Goal: Task Accomplishment & Management: Manage account settings

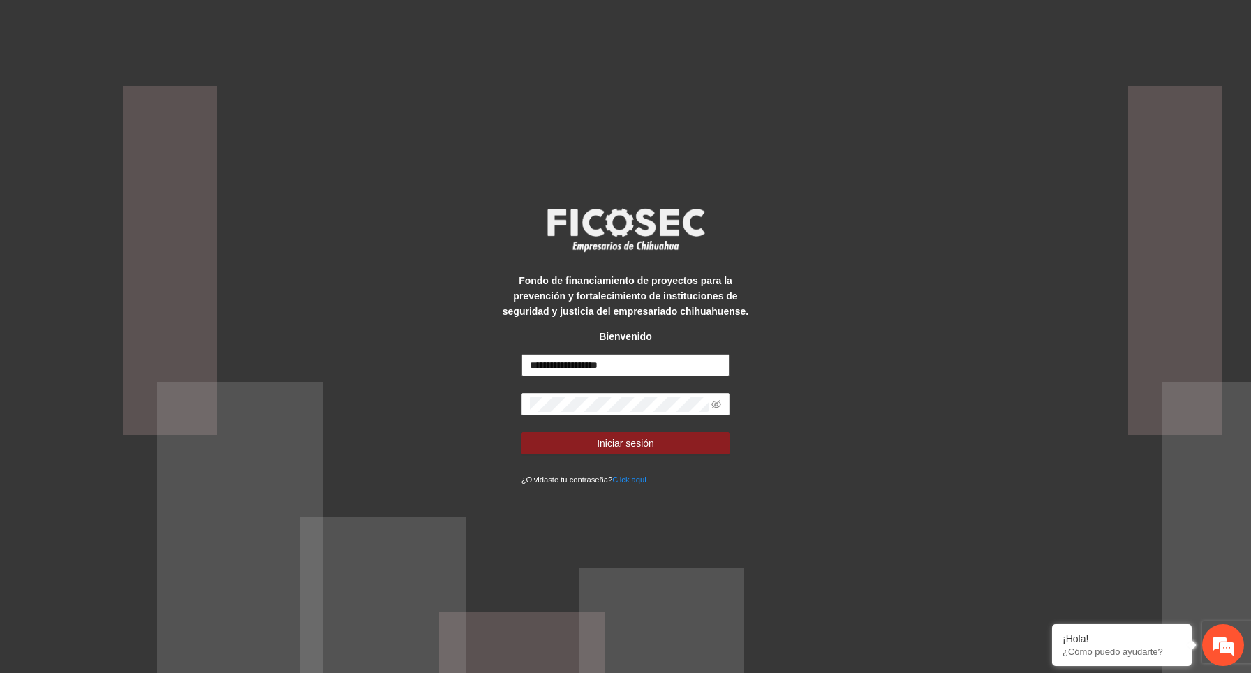
type input "**********"
click at [622, 441] on span "Iniciar sesión" at bounding box center [625, 443] width 57 height 15
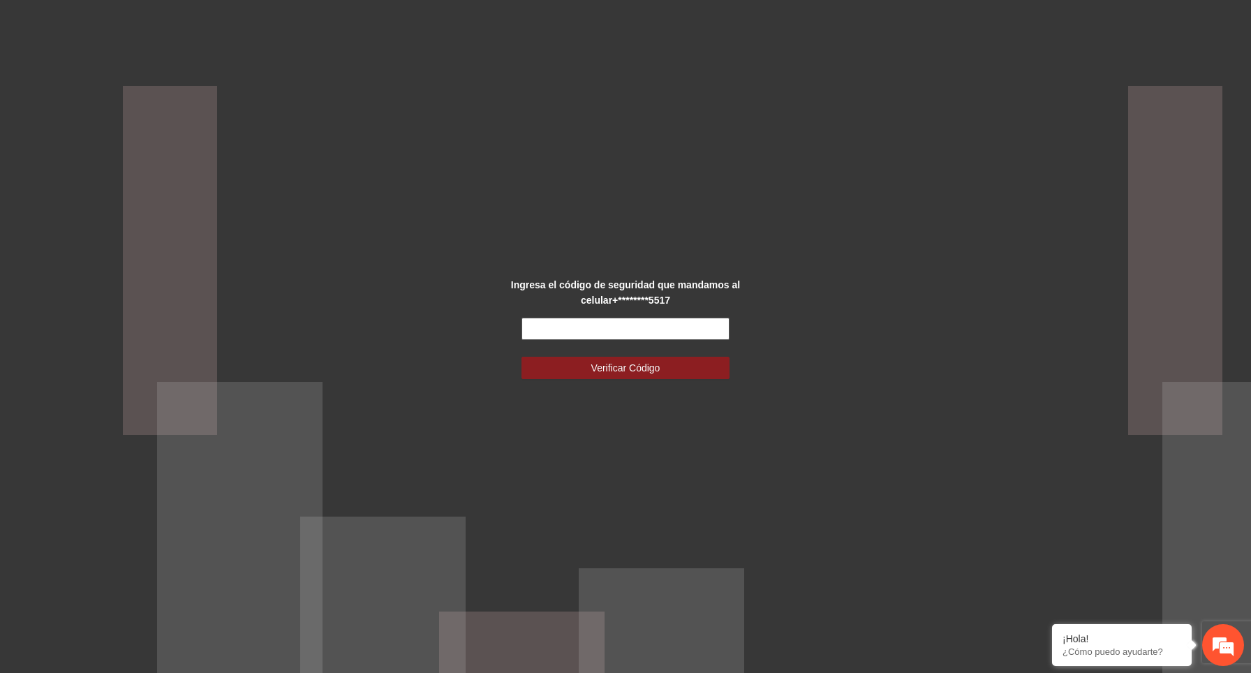
click at [635, 334] on input "text" at bounding box center [626, 329] width 209 height 22
click at [697, 326] on input "text" at bounding box center [626, 329] width 209 height 22
paste input "******"
type input "******"
click at [661, 364] on span "Verificar Código" at bounding box center [625, 367] width 69 height 15
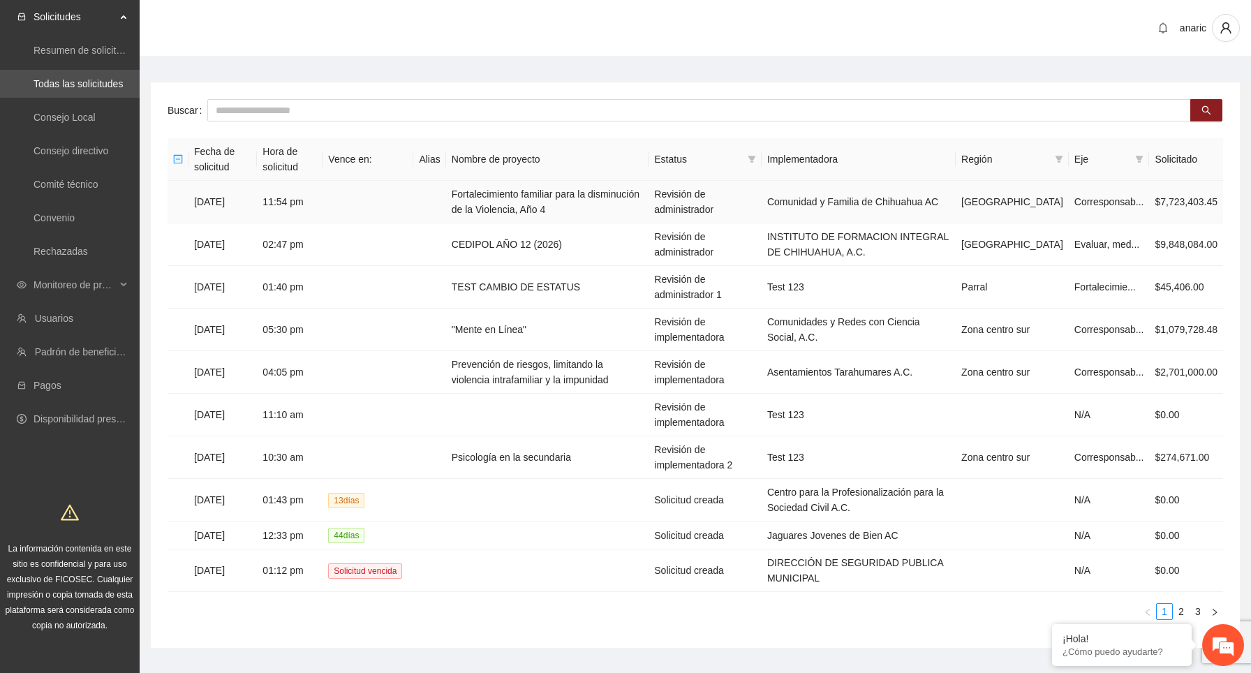
click at [240, 202] on td "10/08/2025" at bounding box center [223, 202] width 68 height 43
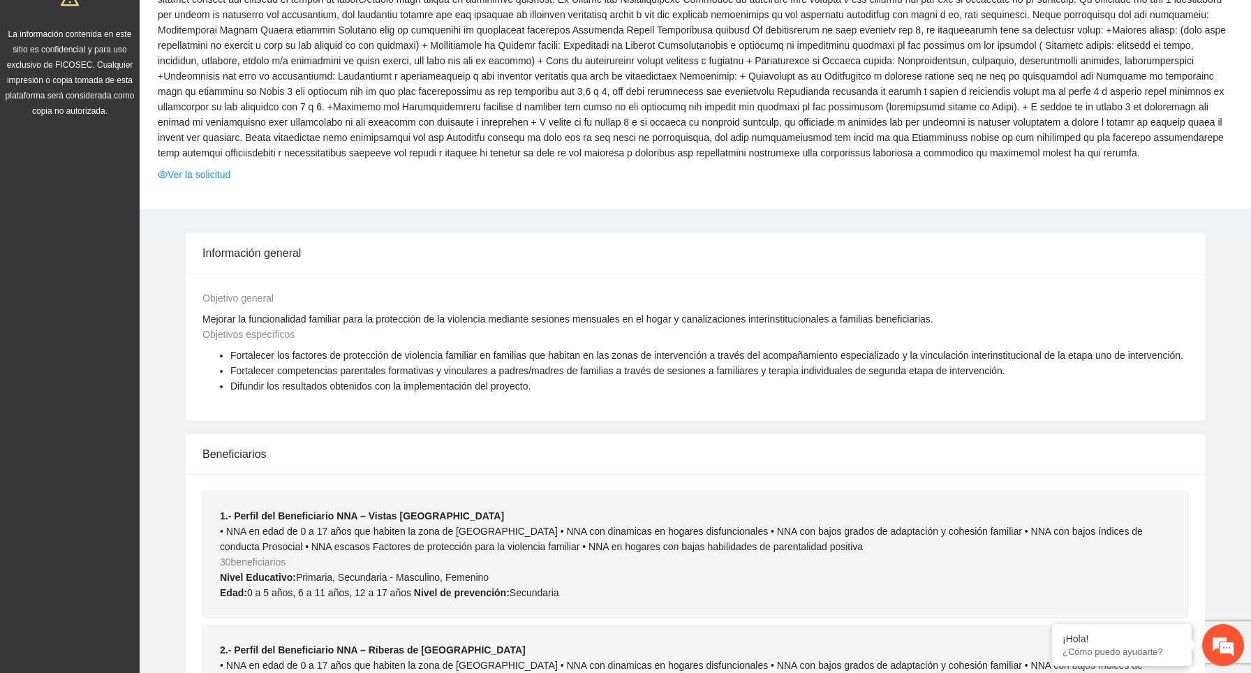
scroll to position [605, 0]
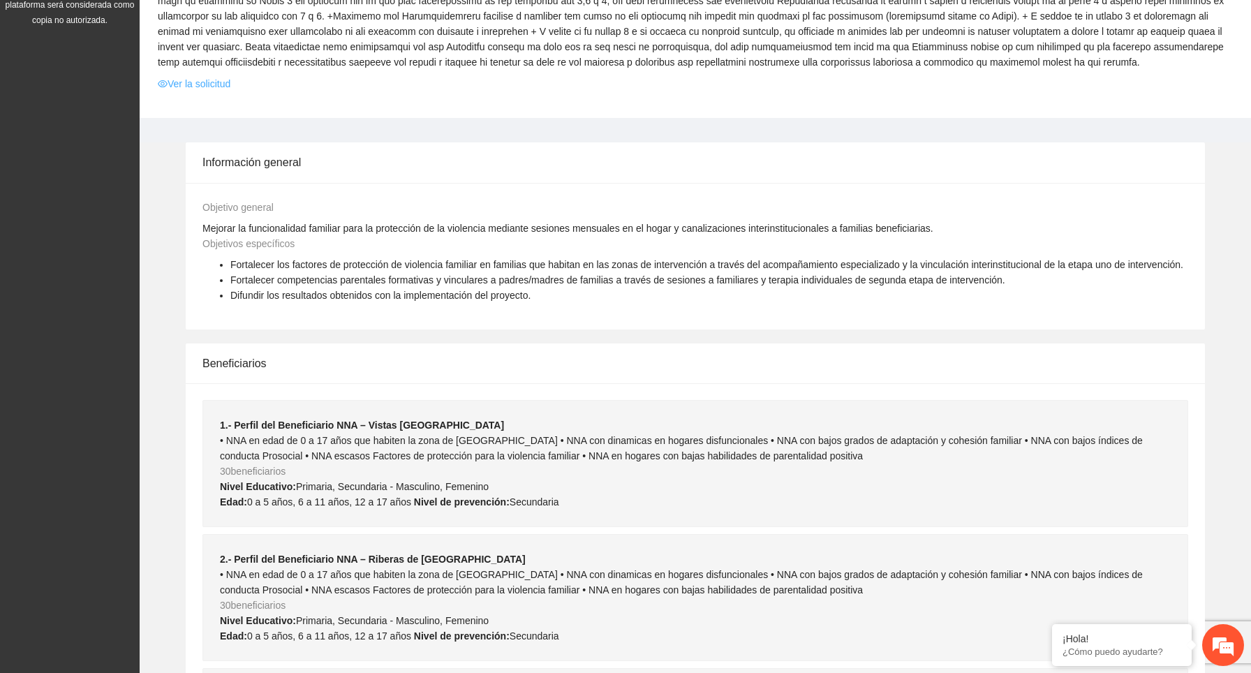
click at [205, 91] on link "Ver la solicitud" at bounding box center [194, 83] width 73 height 15
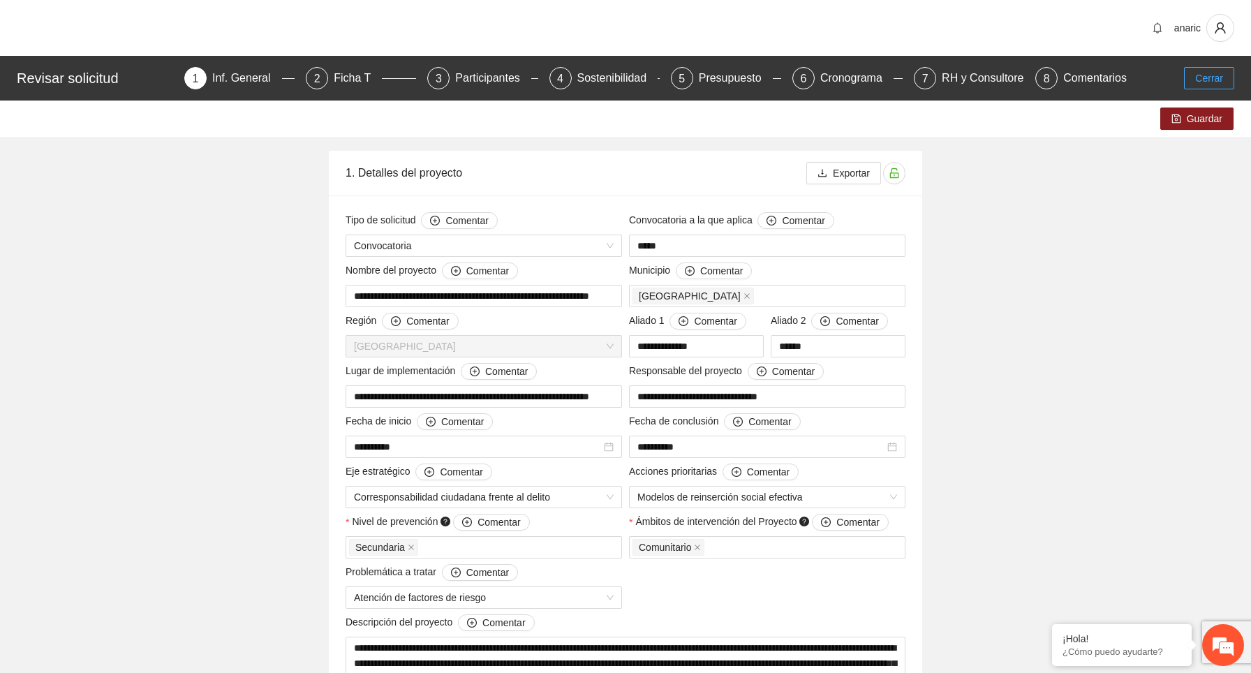
click at [1212, 74] on span "Cerrar" at bounding box center [1209, 78] width 28 height 15
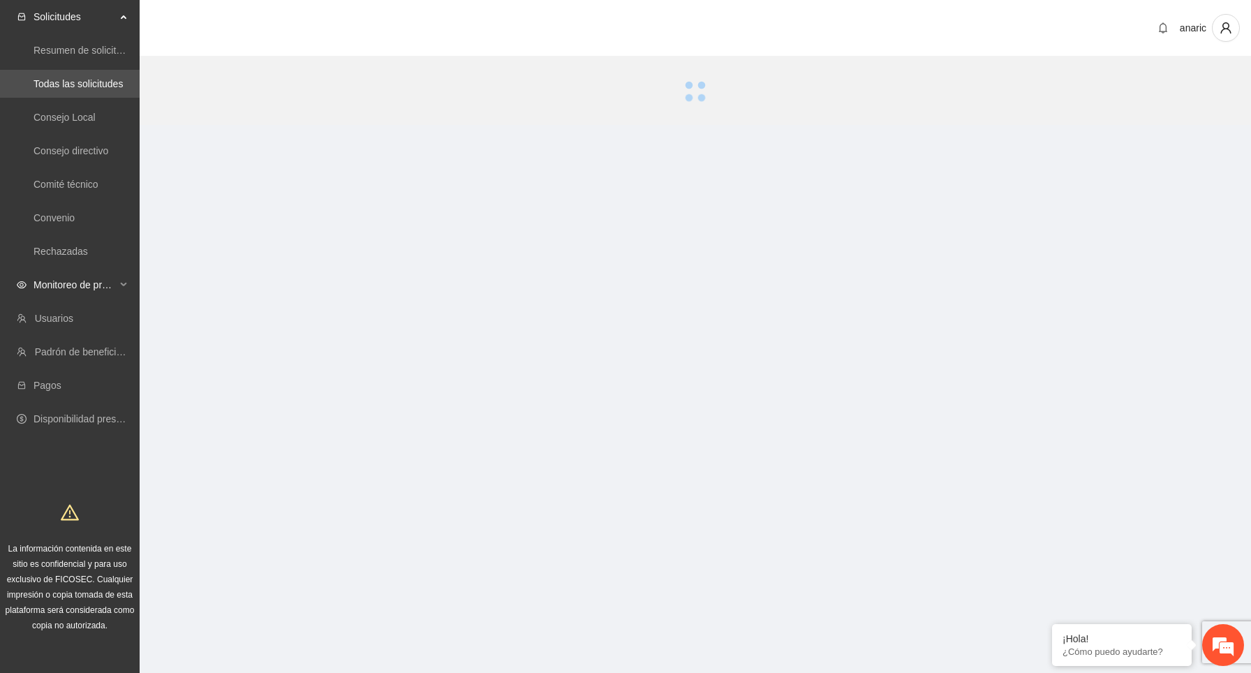
click at [112, 284] on span "Monitoreo de proyectos" at bounding box center [75, 285] width 82 height 28
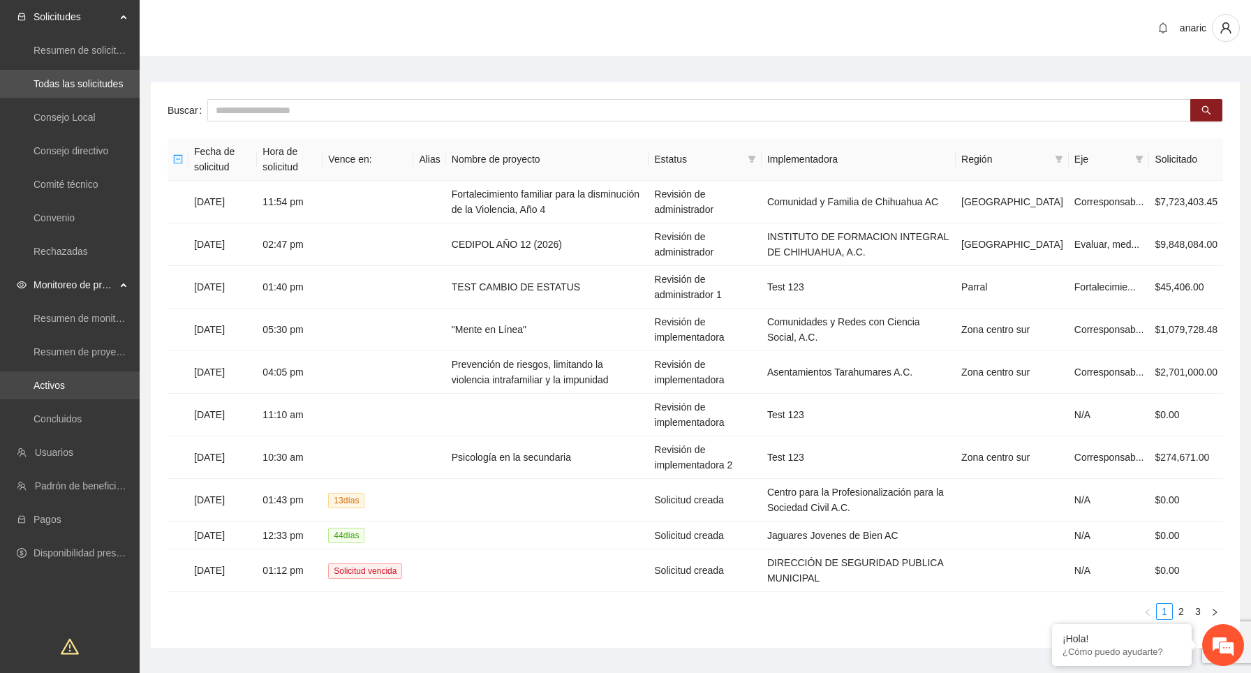
click at [65, 382] on link "Activos" at bounding box center [49, 385] width 31 height 11
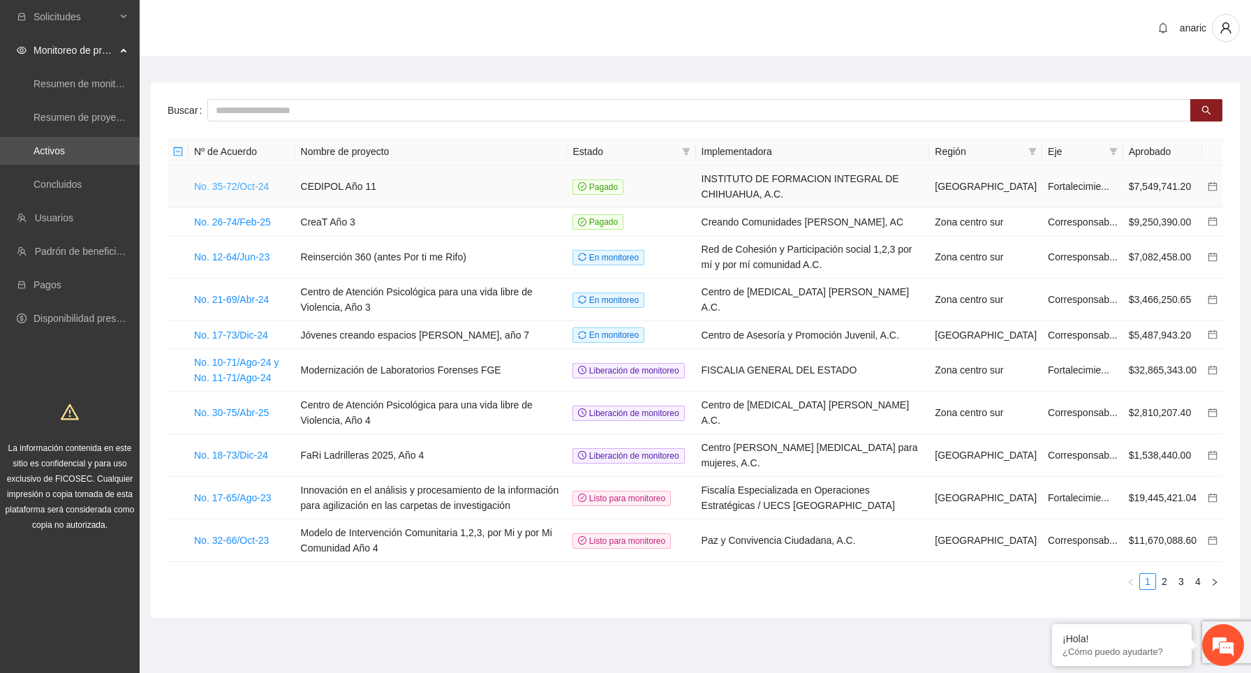
click at [236, 184] on link "No. 35-72/Oct-24" at bounding box center [231, 186] width 75 height 11
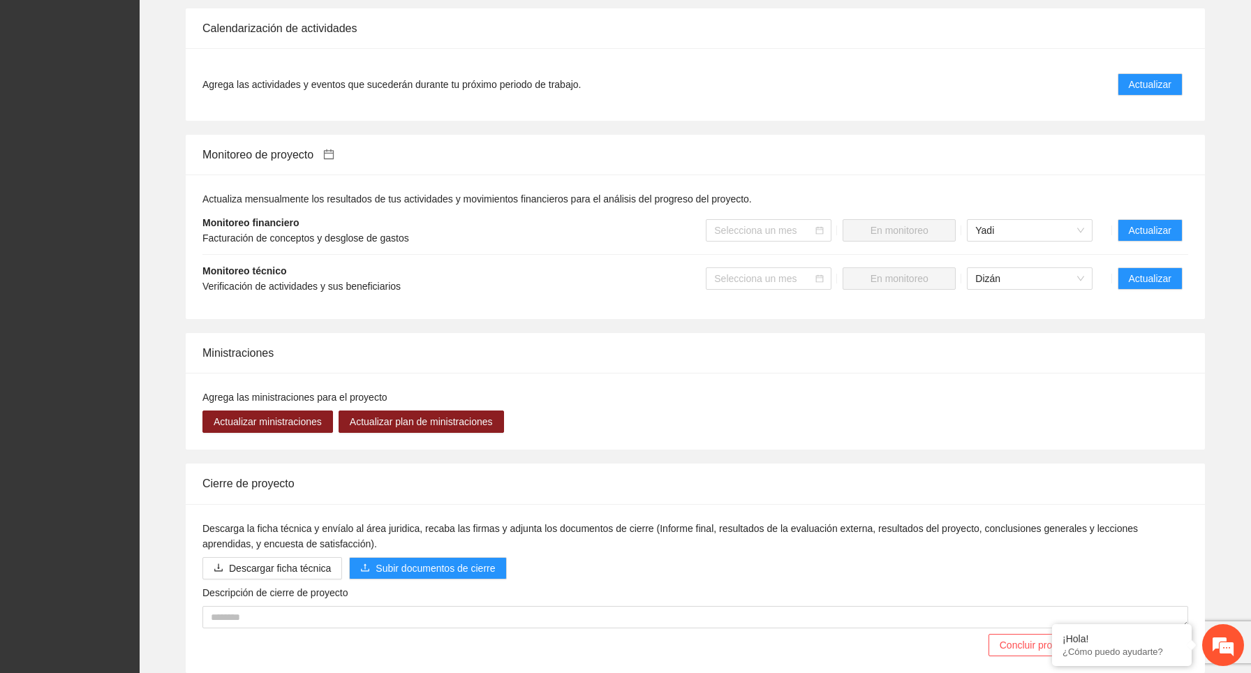
scroll to position [1186, 0]
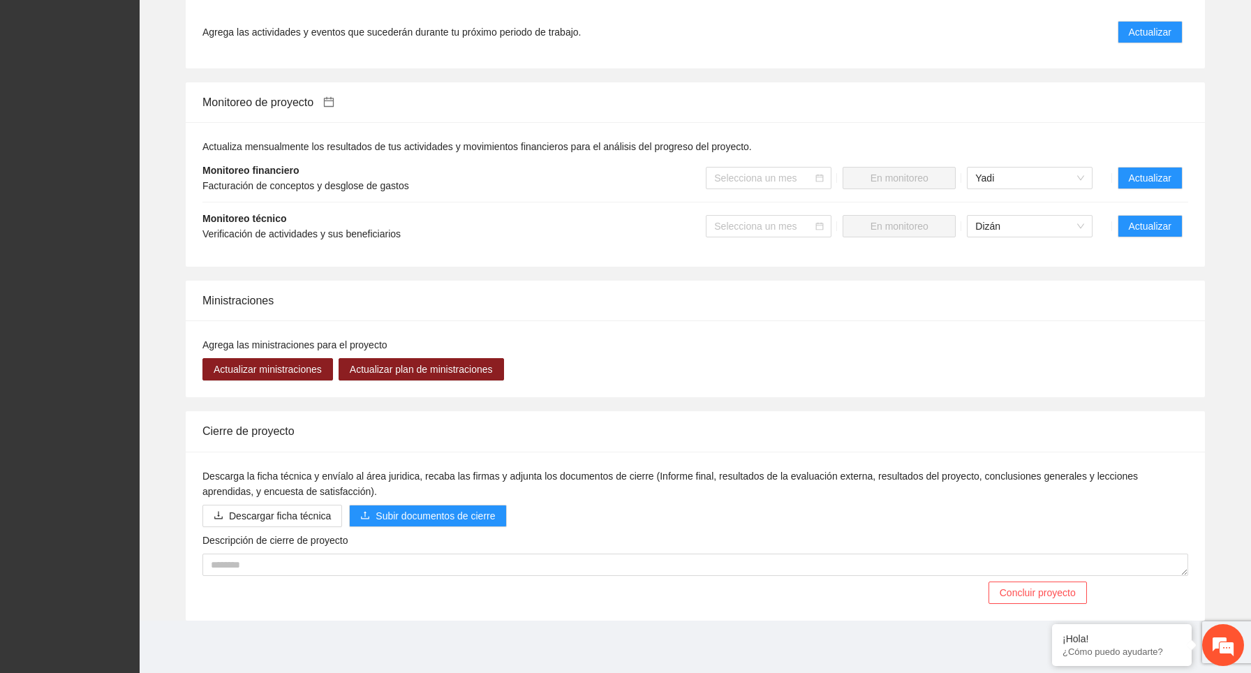
click at [1150, 163] on li "Monitoreo financiero Facturación de conceptos y desglose de gastos Selecciona u…" at bounding box center [695, 178] width 986 height 48
click at [1150, 176] on span "Actualizar" at bounding box center [1150, 177] width 43 height 15
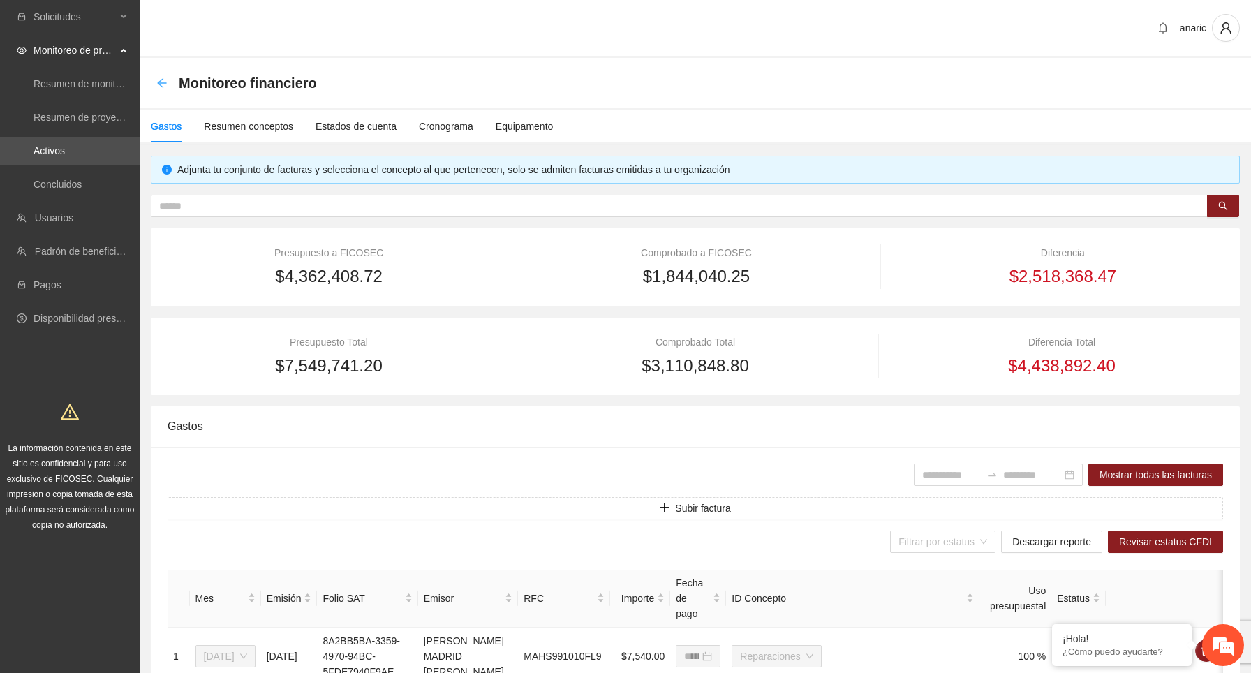
click at [165, 78] on icon "arrow-left" at bounding box center [161, 83] width 11 height 11
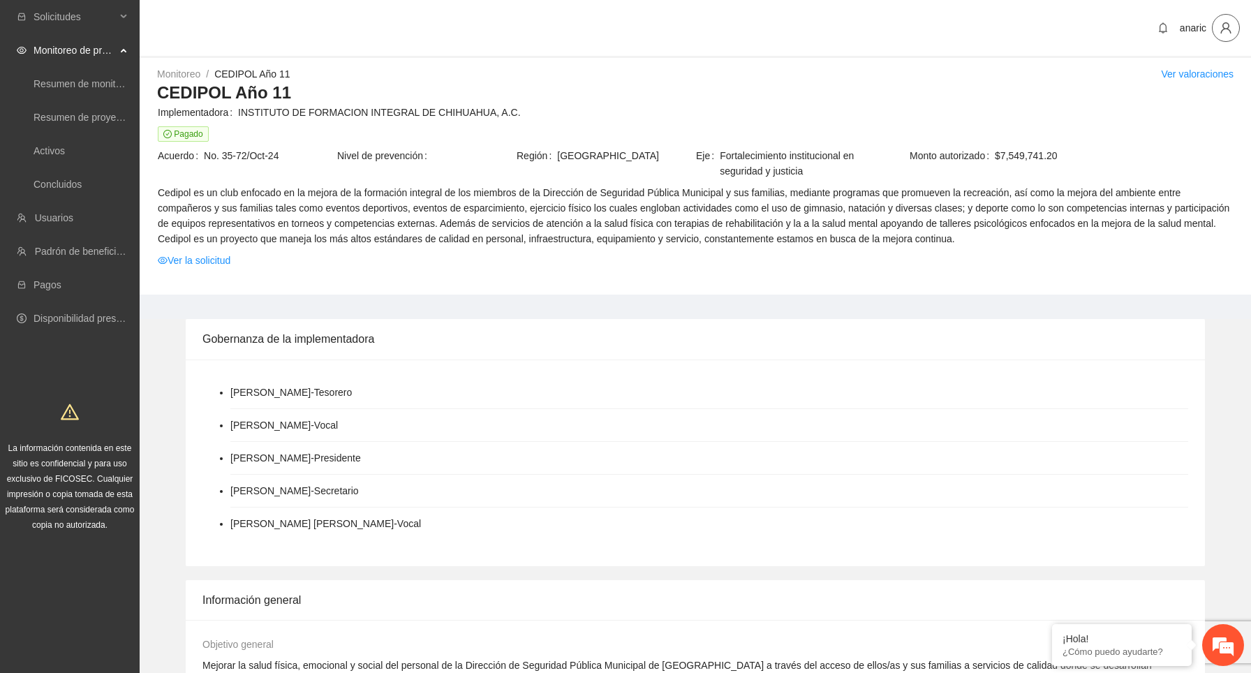
click at [1223, 31] on icon "user" at bounding box center [1226, 28] width 13 height 13
click at [1181, 82] on span "Cerrar sesión" at bounding box center [1186, 80] width 88 height 15
